Goal: Task Accomplishment & Management: Use online tool/utility

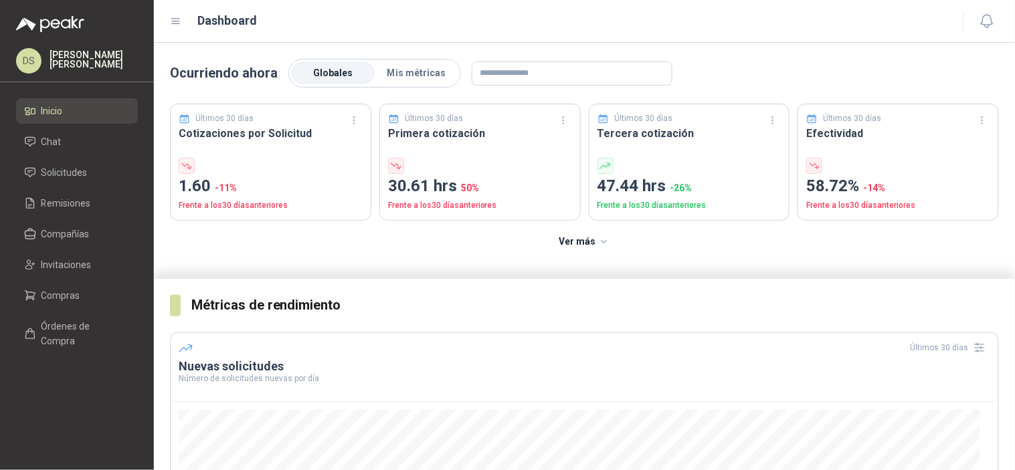
click at [78, 310] on ul "Inicio Chat Solicitudes Remisiones Compañías Invitaciones Compras Órdenes de Co…" at bounding box center [77, 228] width 154 height 261
click at [85, 298] on li "Compras" at bounding box center [77, 295] width 106 height 15
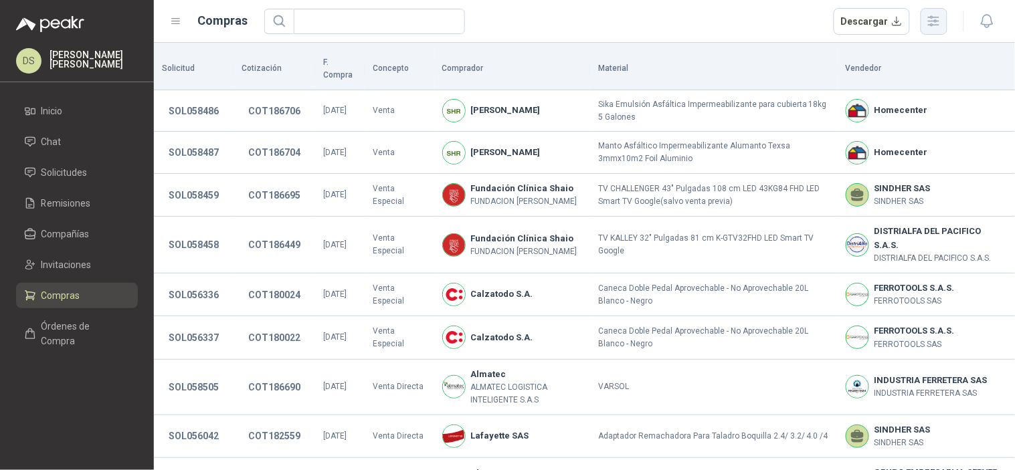
click at [933, 11] on button "button" at bounding box center [933, 21] width 27 height 27
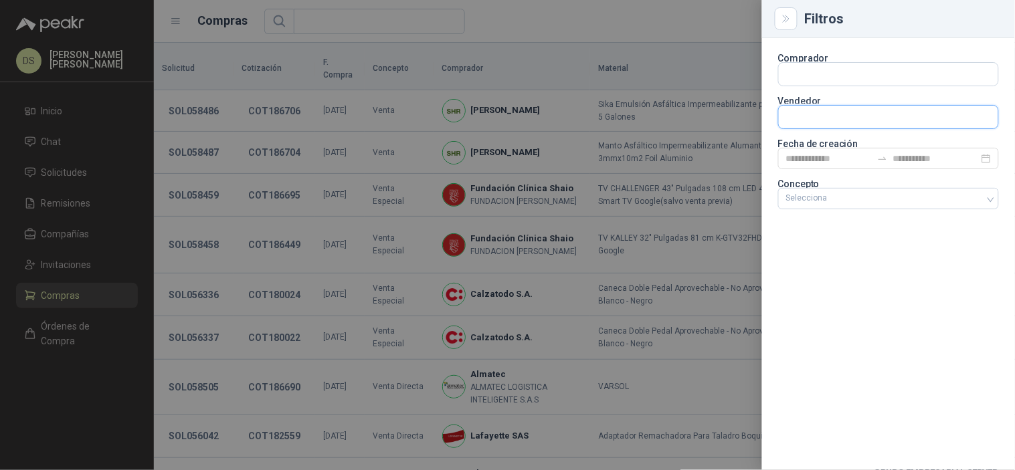
drag, startPoint x: 874, startPoint y: 116, endPoint x: 866, endPoint y: 112, distance: 9.0
click at [872, 112] on input "text" at bounding box center [888, 117] width 219 height 23
type input "*****"
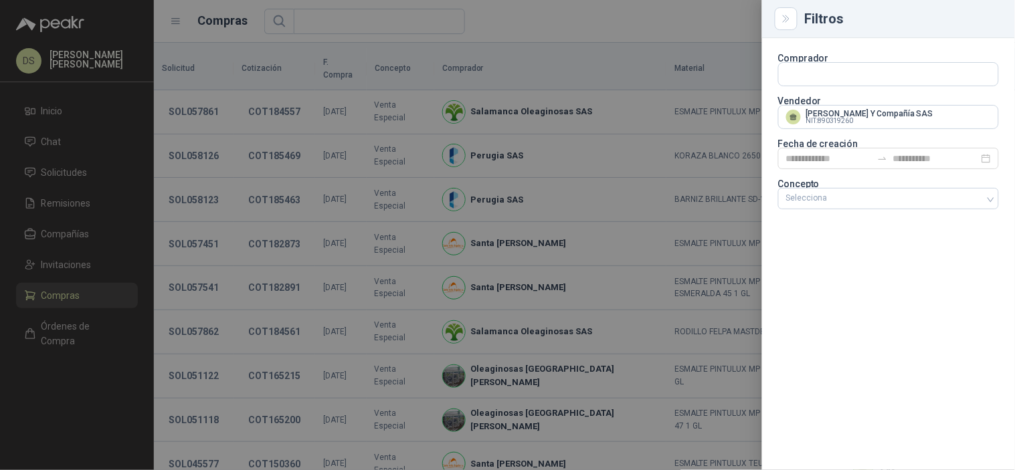
click at [649, 54] on div at bounding box center [507, 235] width 1015 height 470
